Goal: Check status: Check status

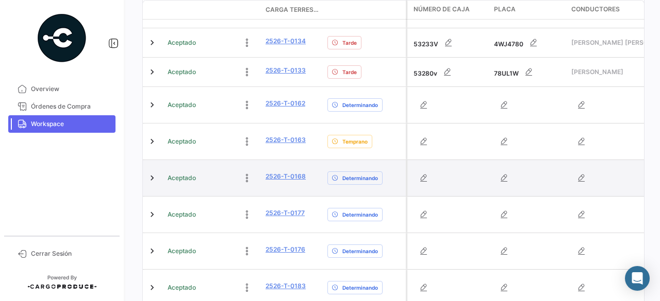
scroll to position [288, 0]
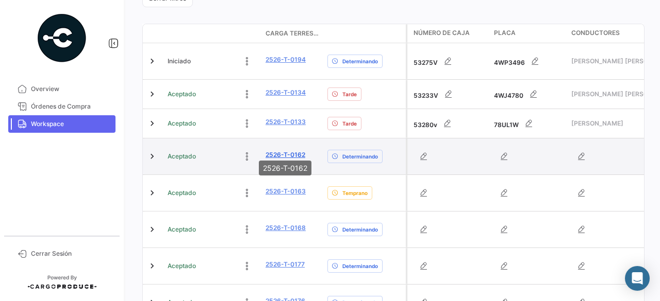
click at [275, 150] on link "2526-T-0162" at bounding box center [285, 154] width 40 height 9
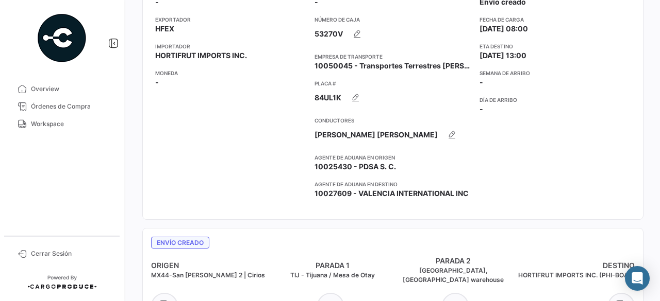
scroll to position [309, 0]
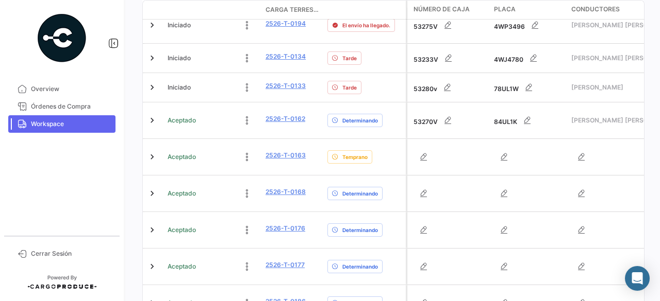
scroll to position [309, 0]
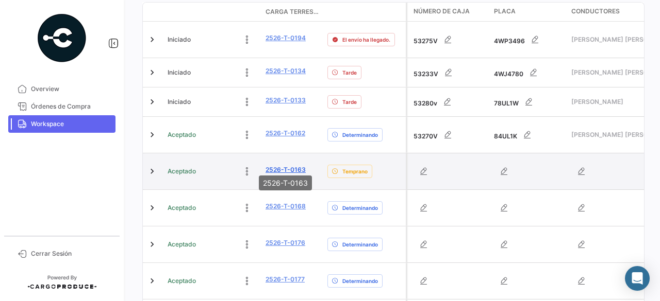
click at [292, 165] on link "2526-T-0163" at bounding box center [285, 169] width 40 height 9
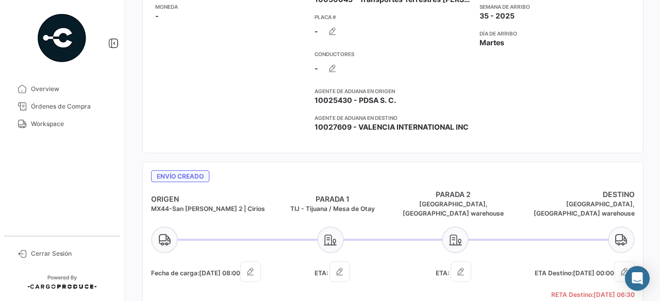
scroll to position [361, 0]
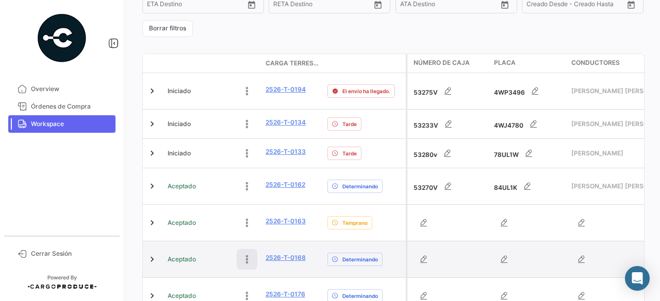
scroll to position [206, 0]
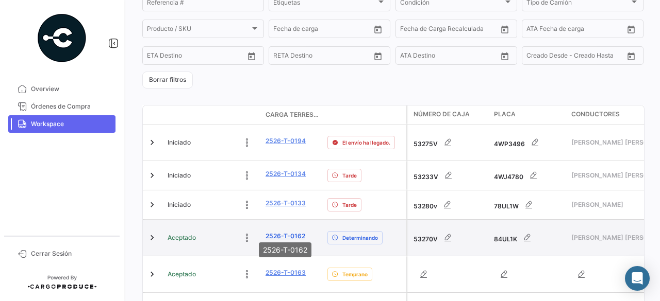
click at [284, 232] on link "2526-T-0162" at bounding box center [285, 236] width 40 height 9
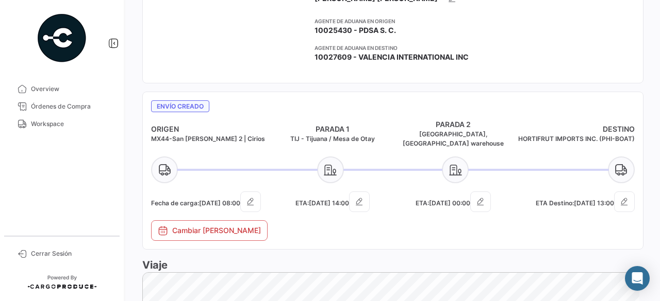
scroll to position [361, 0]
